Goal: Find contact information: Find contact information

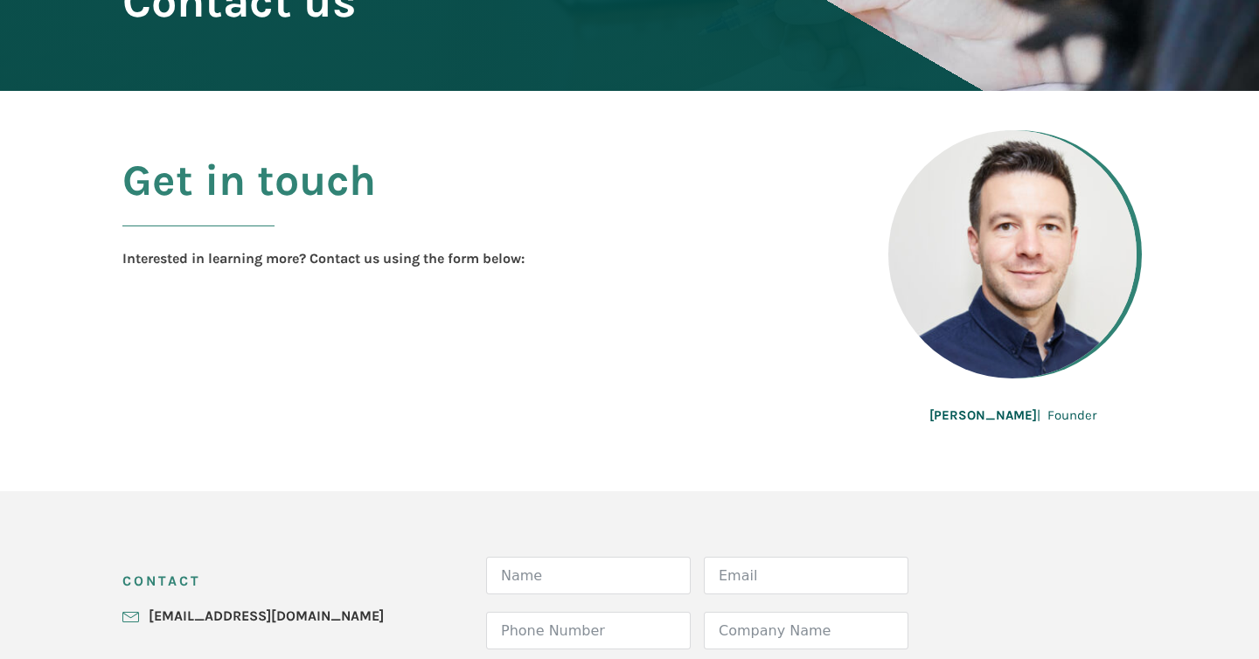
scroll to position [372, 0]
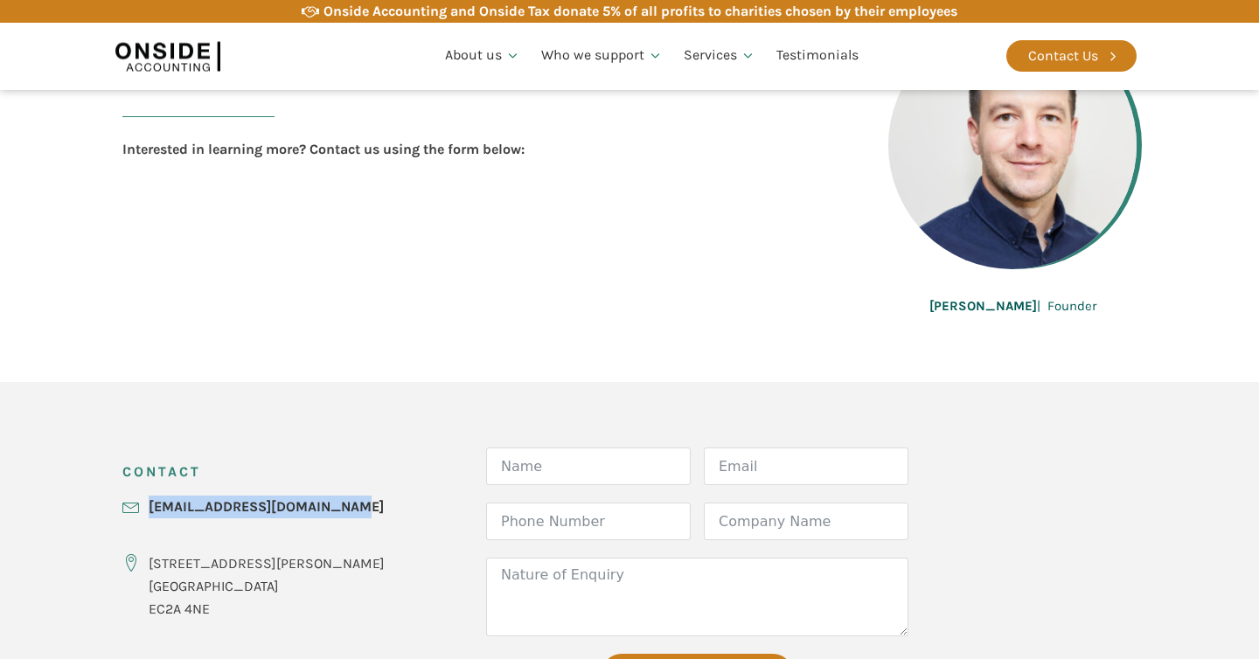
drag, startPoint x: 356, startPoint y: 511, endPoint x: 137, endPoint y: 512, distance: 218.6
click at [137, 512] on div "CONTACT hello@onsideaccounting.com 86-90 Paul Street London EC2A 4NE Form Name …" at bounding box center [629, 579] width 1049 height 395
copy link "[EMAIL_ADDRESS][DOMAIN_NAME]"
click at [474, 116] on link "Who we are" at bounding box center [482, 106] width 94 height 40
click at [474, 115] on link "Who we are" at bounding box center [482, 106] width 94 height 40
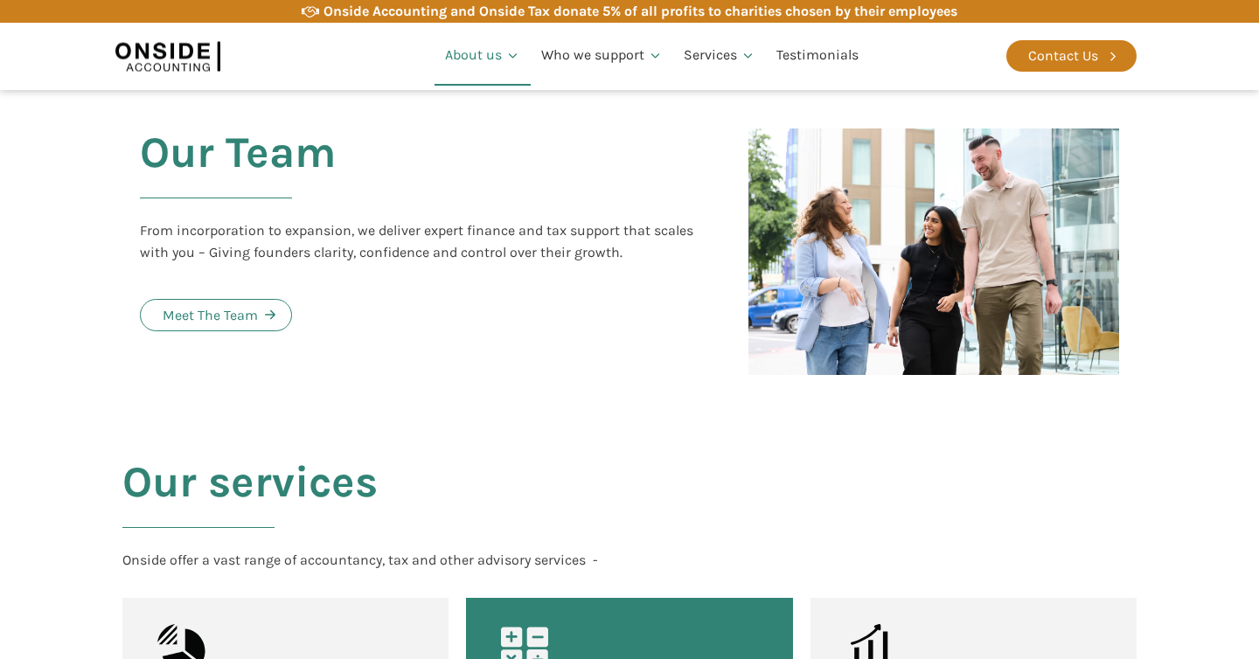
scroll to position [1667, 0]
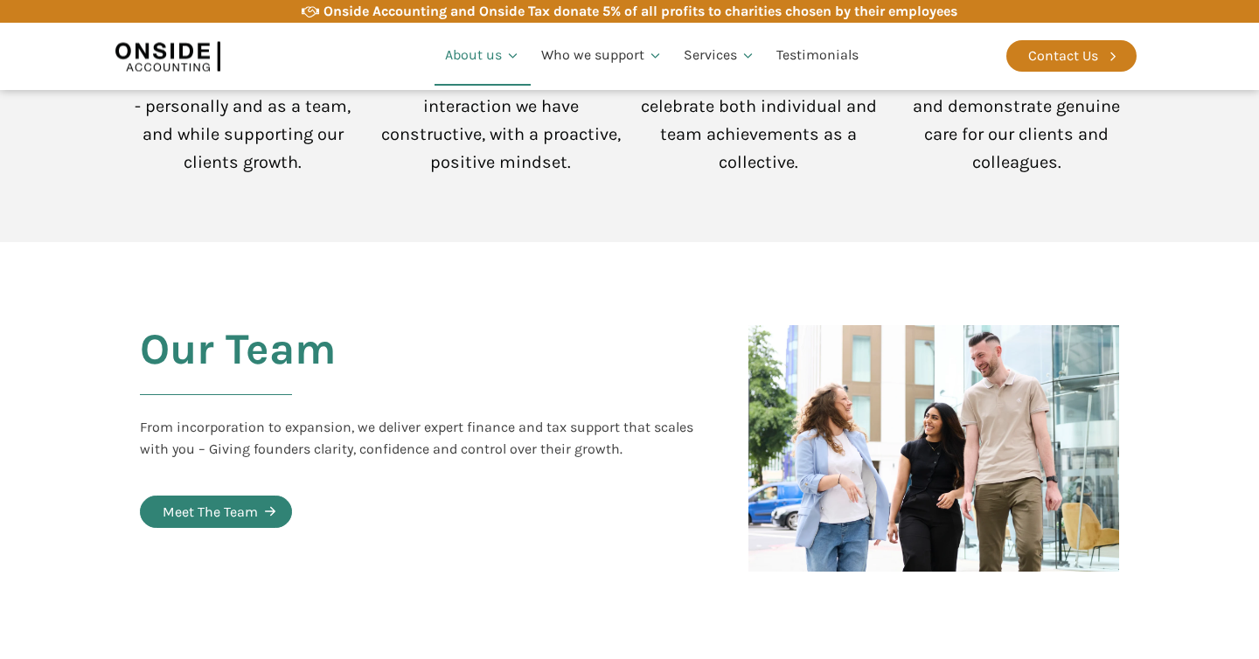
click at [231, 501] on div "Meet The Team" at bounding box center [210, 512] width 95 height 23
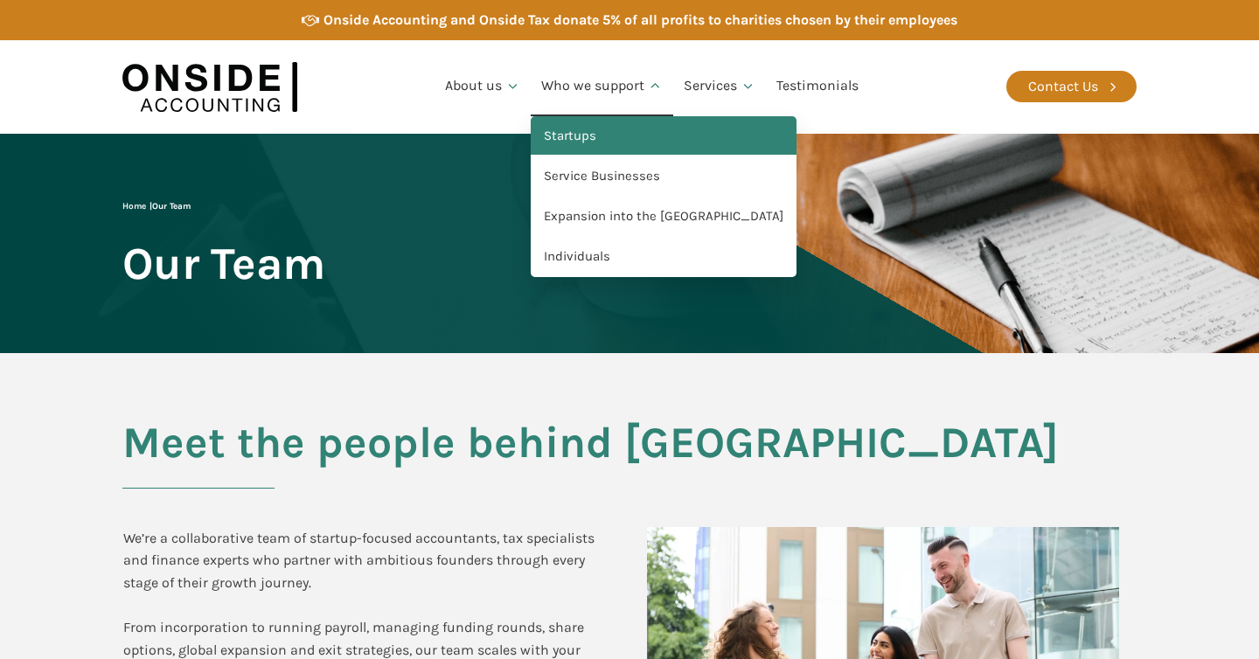
click at [602, 134] on link "Startups" at bounding box center [664, 136] width 266 height 40
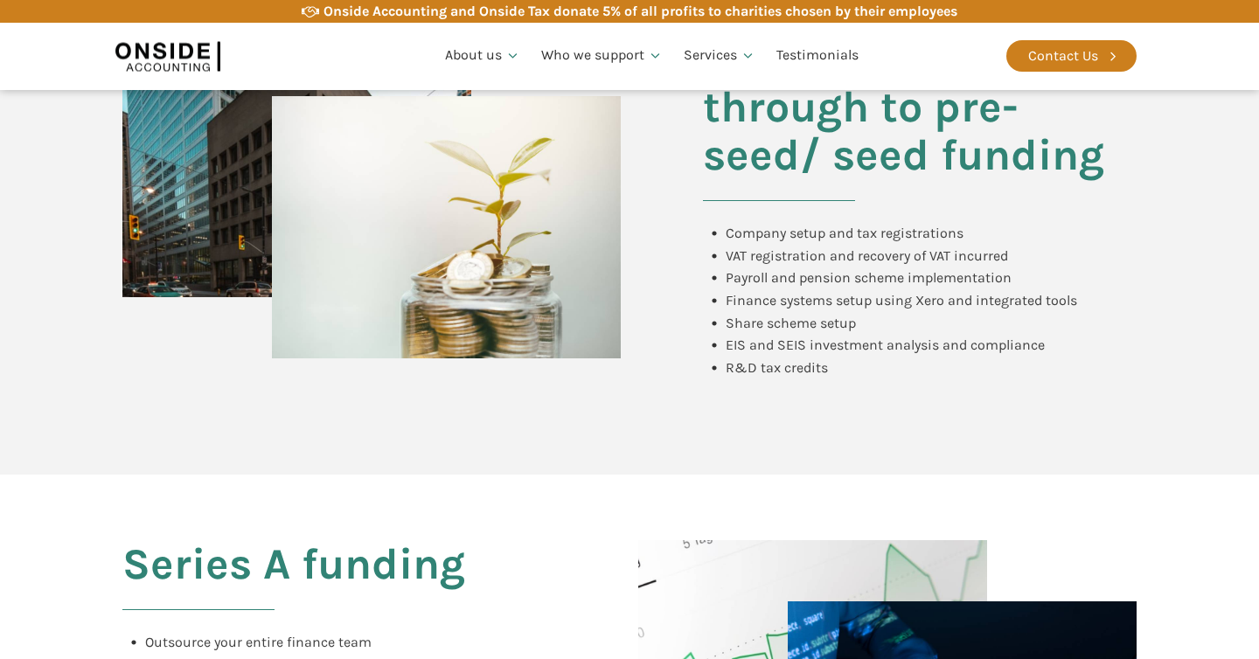
scroll to position [1020, 0]
